Goal: Task Accomplishment & Management: Use online tool/utility

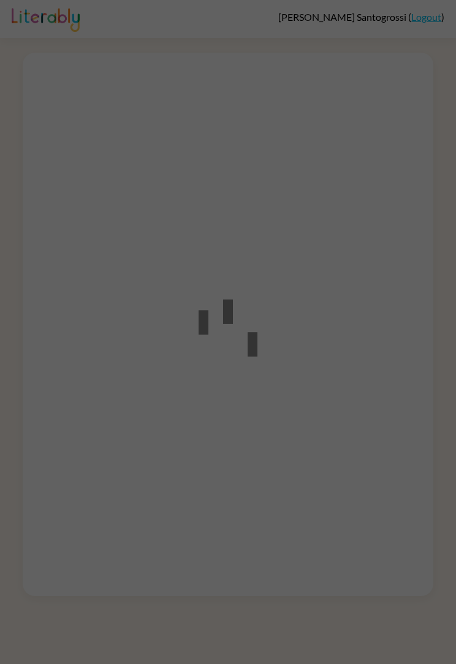
click at [320, 343] on div at bounding box center [228, 332] width 456 height 664
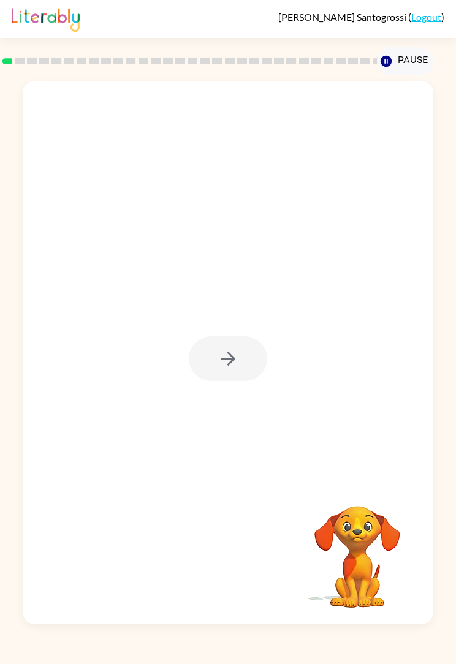
click at [228, 346] on div at bounding box center [228, 358] width 78 height 45
click at [229, 350] on icon "button" at bounding box center [227, 358] width 21 height 21
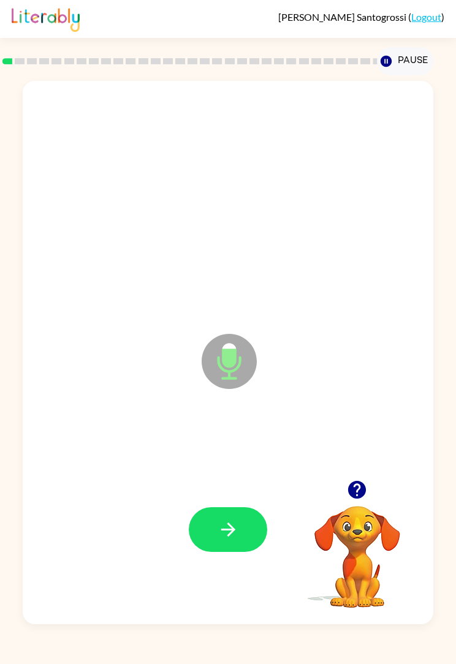
click at [249, 531] on button "button" at bounding box center [228, 529] width 78 height 45
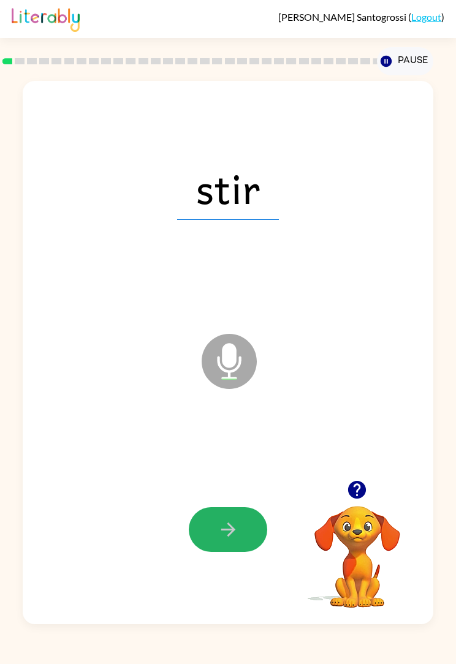
click at [224, 521] on icon "button" at bounding box center [227, 529] width 21 height 21
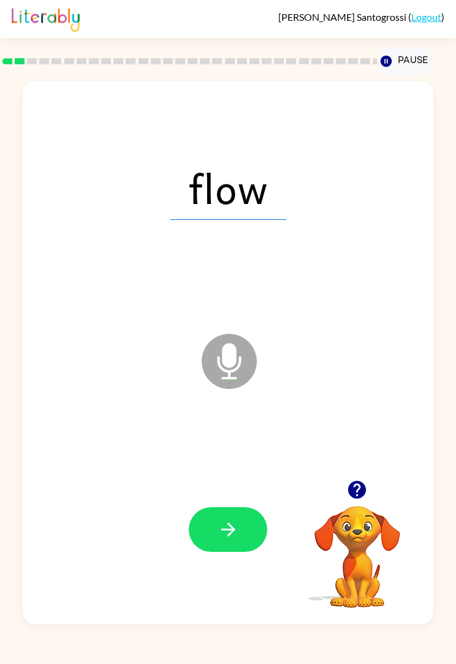
click at [220, 530] on icon "button" at bounding box center [227, 529] width 21 height 21
click at [231, 530] on icon "button" at bounding box center [227, 529] width 14 height 14
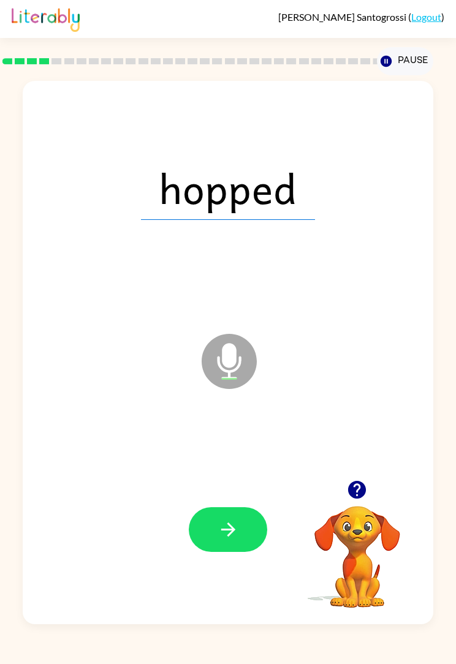
click at [249, 530] on button "button" at bounding box center [228, 529] width 78 height 45
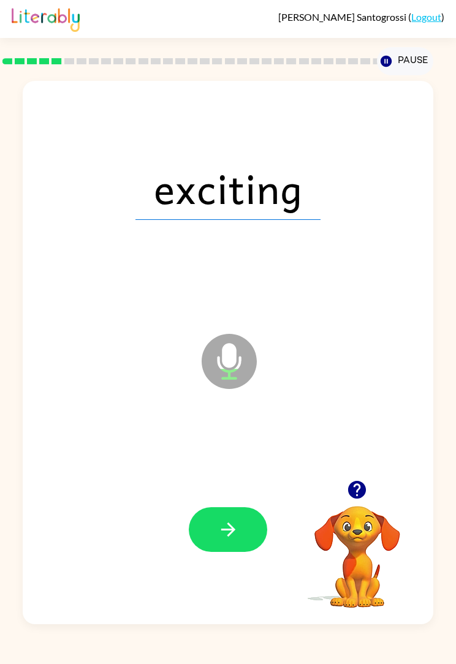
click at [251, 534] on button "button" at bounding box center [228, 529] width 78 height 45
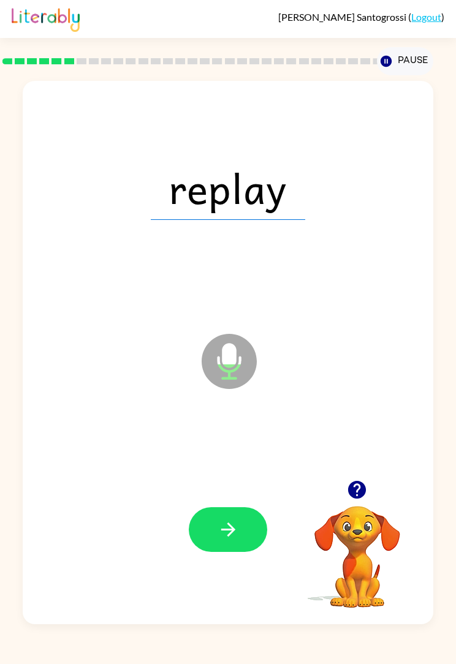
click at [244, 535] on button "button" at bounding box center [228, 529] width 78 height 45
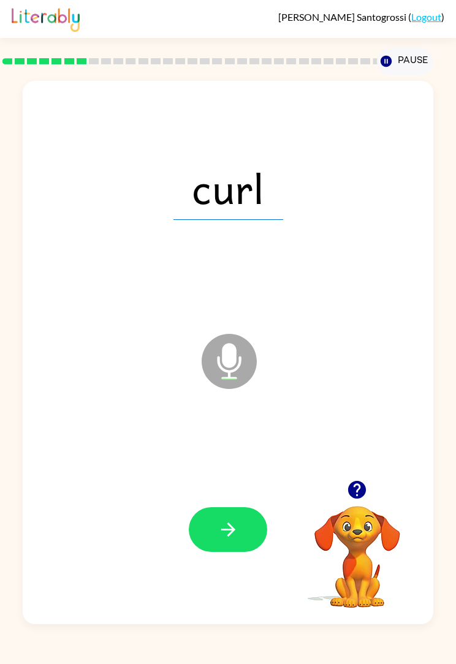
click at [246, 534] on button "button" at bounding box center [228, 529] width 78 height 45
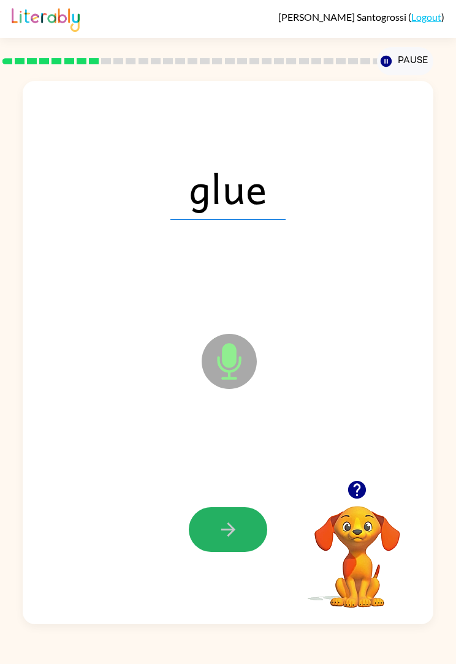
click at [241, 541] on button "button" at bounding box center [228, 529] width 78 height 45
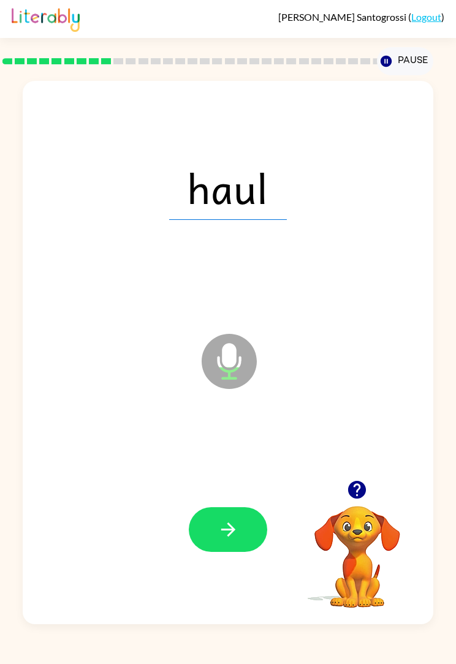
click at [238, 534] on icon "button" at bounding box center [227, 529] width 21 height 21
click at [246, 540] on button "button" at bounding box center [228, 529] width 78 height 45
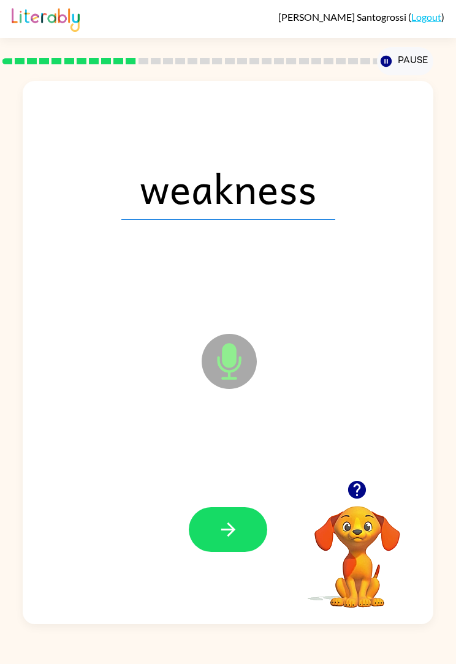
click at [232, 574] on div at bounding box center [228, 529] width 386 height 165
click at [230, 532] on icon "button" at bounding box center [227, 529] width 21 height 21
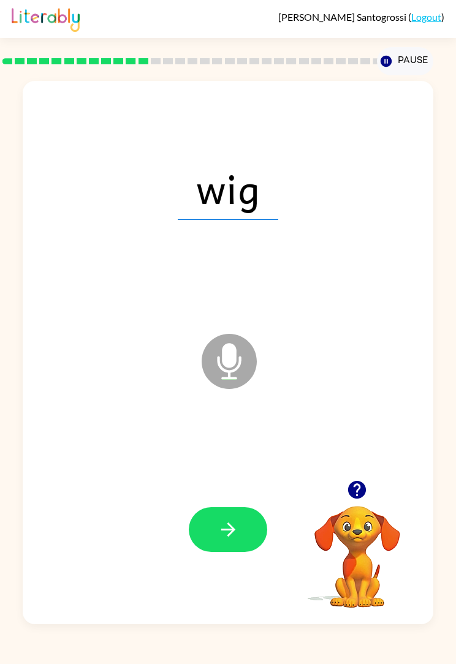
click at [235, 536] on icon "button" at bounding box center [227, 529] width 21 height 21
click at [255, 549] on button "button" at bounding box center [228, 529] width 78 height 45
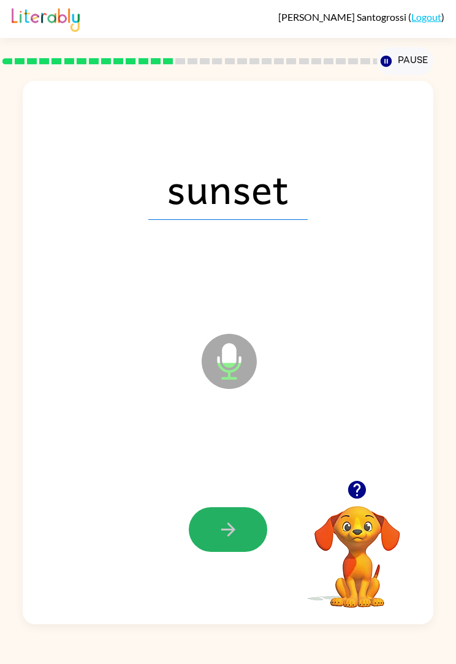
click at [257, 546] on button "button" at bounding box center [228, 529] width 78 height 45
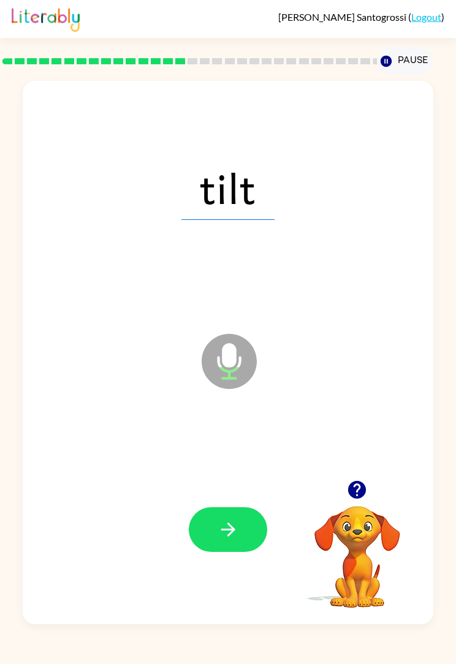
click at [251, 532] on button "button" at bounding box center [228, 529] width 78 height 45
click at [251, 518] on button "button" at bounding box center [228, 529] width 78 height 45
click at [239, 535] on button "button" at bounding box center [228, 529] width 78 height 45
click at [236, 538] on icon "button" at bounding box center [227, 529] width 21 height 21
click at [249, 531] on button "button" at bounding box center [228, 529] width 78 height 45
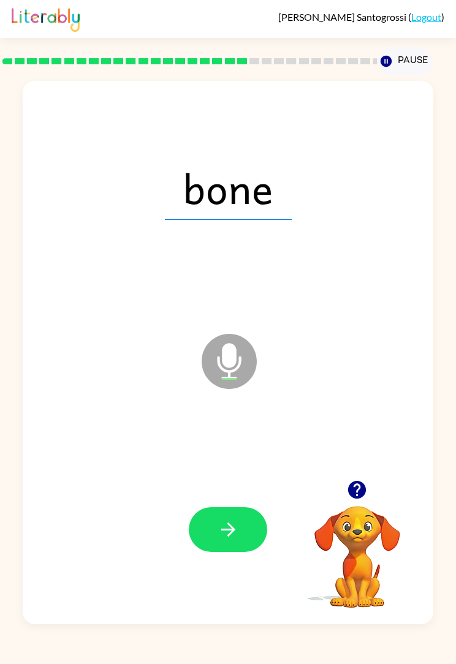
click at [225, 527] on icon "button" at bounding box center [227, 529] width 21 height 21
click at [242, 511] on button "button" at bounding box center [228, 529] width 78 height 45
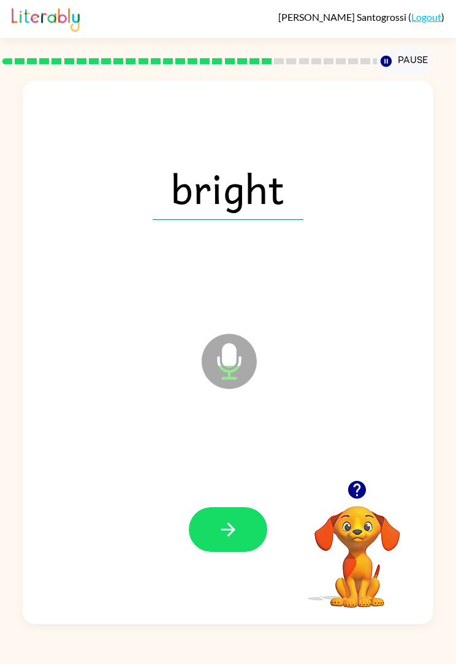
click at [237, 542] on button "button" at bounding box center [228, 529] width 78 height 45
click at [261, 539] on button "button" at bounding box center [228, 529] width 78 height 45
click at [247, 541] on button "button" at bounding box center [228, 529] width 78 height 45
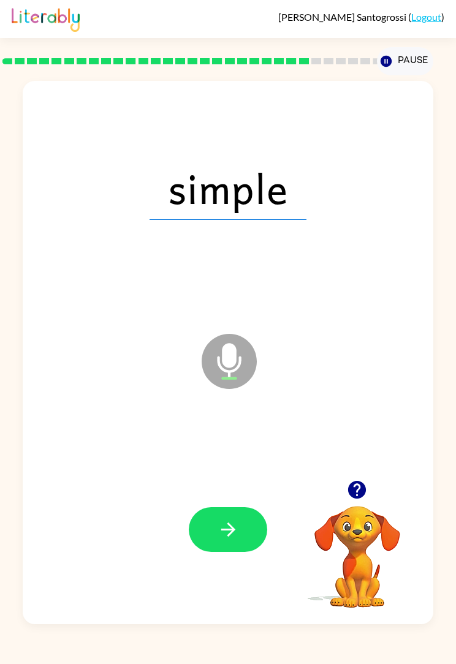
click at [249, 536] on button "button" at bounding box center [228, 529] width 78 height 45
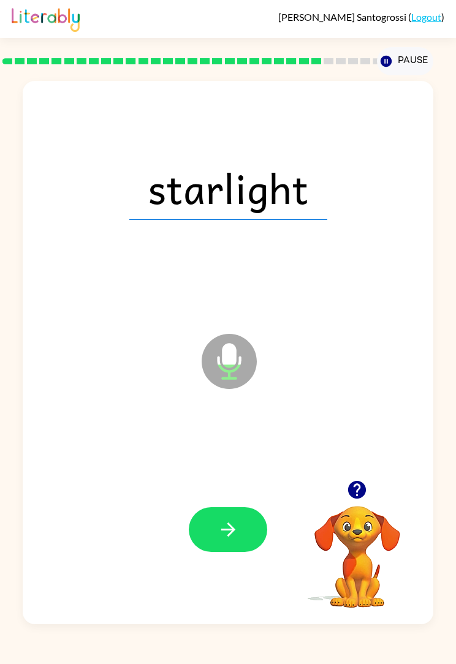
click at [233, 535] on icon "button" at bounding box center [227, 529] width 21 height 21
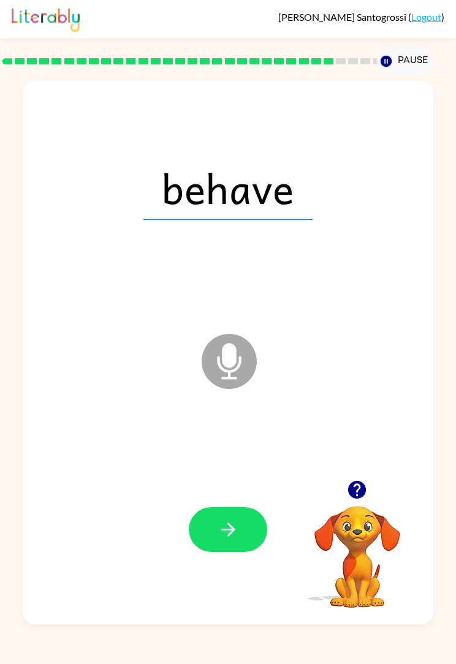
click at [237, 532] on icon "button" at bounding box center [227, 529] width 21 height 21
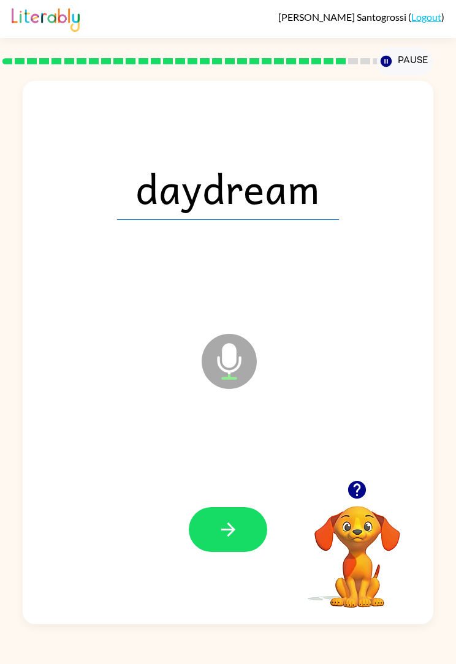
click at [226, 535] on icon "button" at bounding box center [227, 529] width 21 height 21
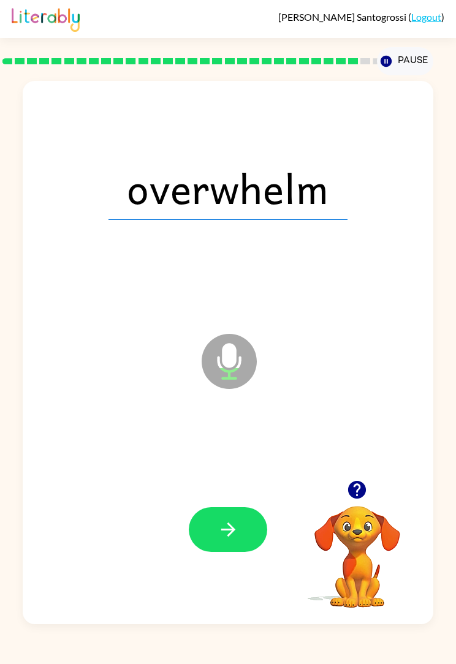
click at [242, 521] on button "button" at bounding box center [228, 529] width 78 height 45
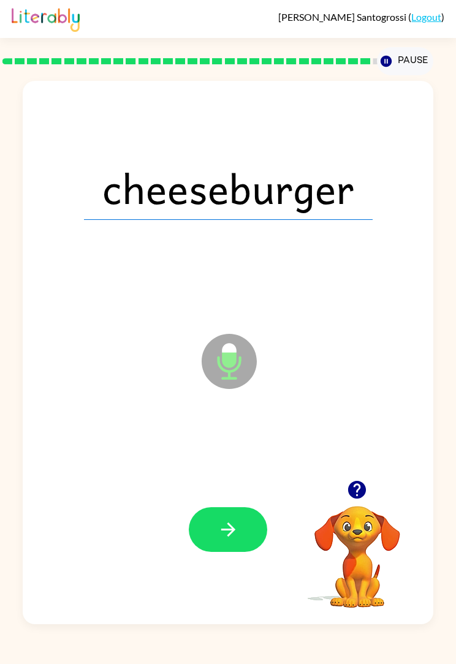
click at [248, 515] on button "button" at bounding box center [228, 529] width 78 height 45
